Goal: Task Accomplishment & Management: Complete application form

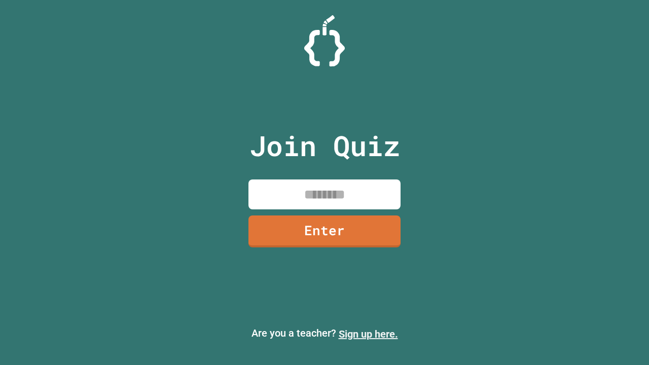
click at [368, 334] on link "Sign up here." at bounding box center [368, 334] width 59 height 12
